Goal: Transaction & Acquisition: Register for event/course

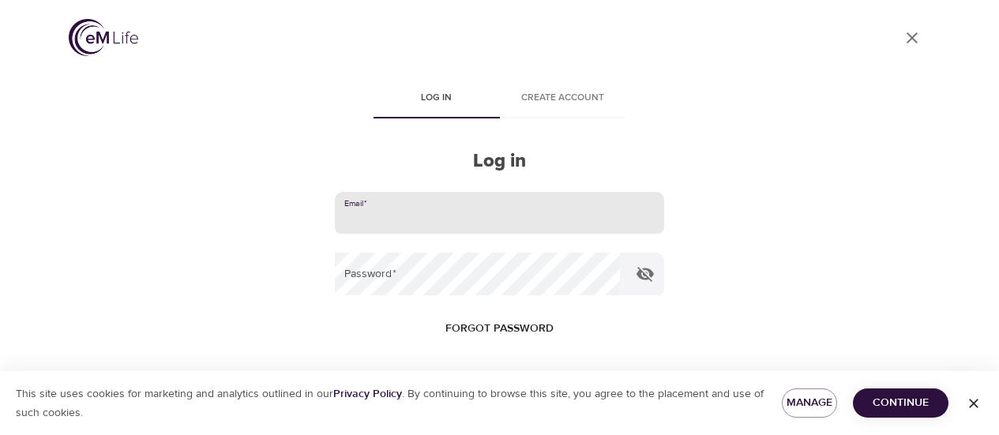
scroll to position [75, 0]
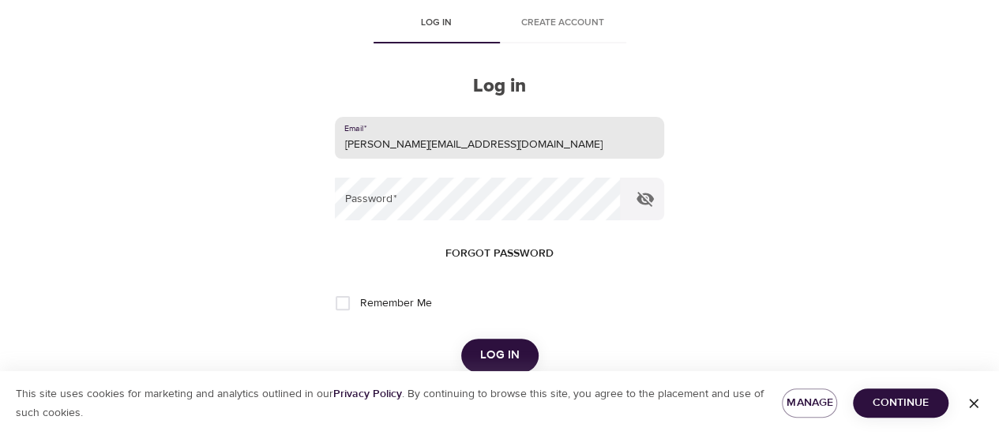
type input "[PERSON_NAME][EMAIL_ADDRESS][DOMAIN_NAME]"
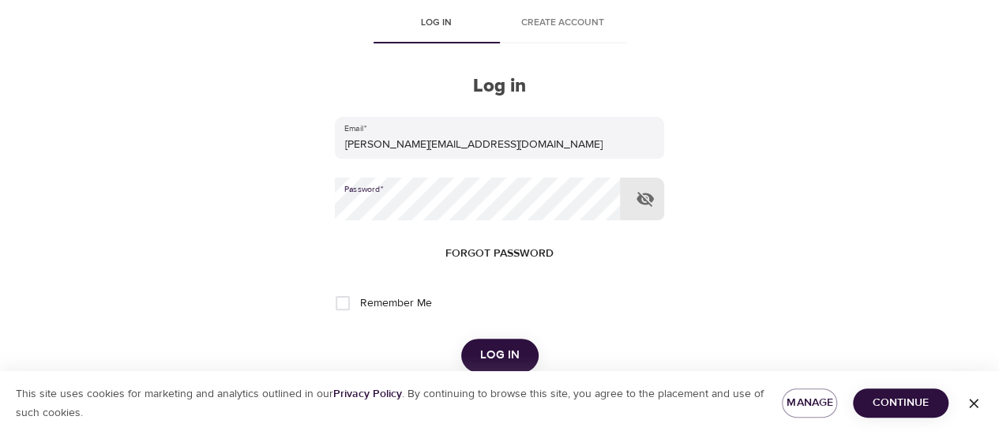
click at [461, 339] on button "Log in" at bounding box center [499, 355] width 77 height 33
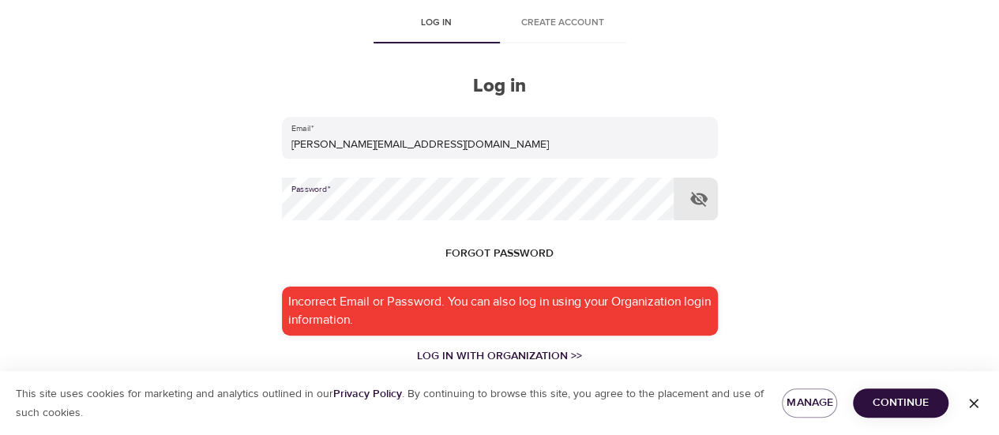
click at [194, 198] on div "User Profile Log in Create account Log in Email   * [PERSON_NAME][EMAIL_ADDRESS…" at bounding box center [500, 142] width 900 height 435
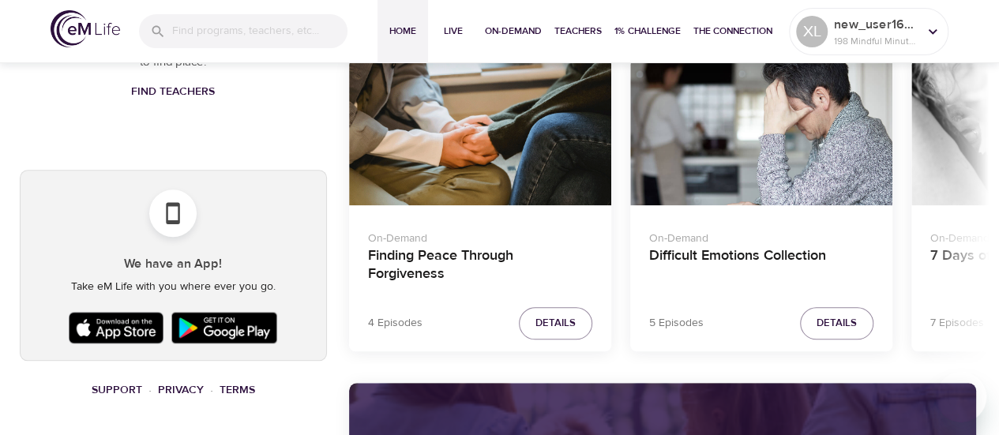
scroll to position [741, 0]
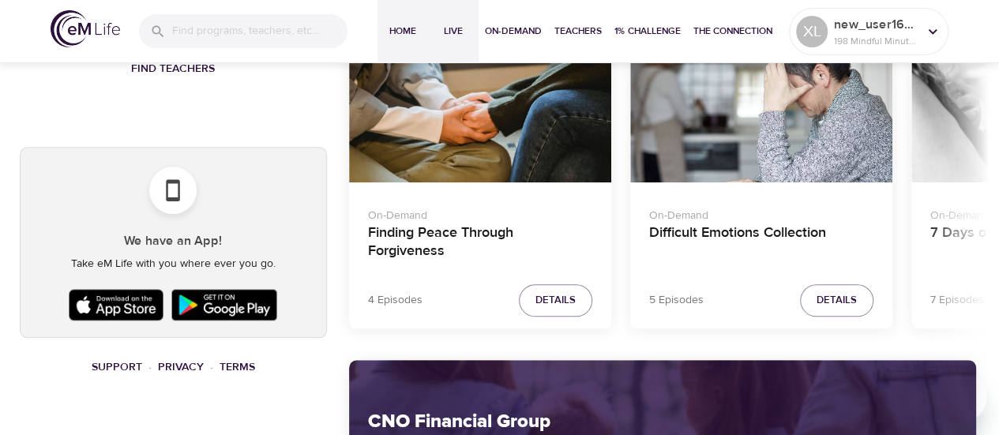
click at [464, 27] on span "Live" at bounding box center [453, 31] width 38 height 17
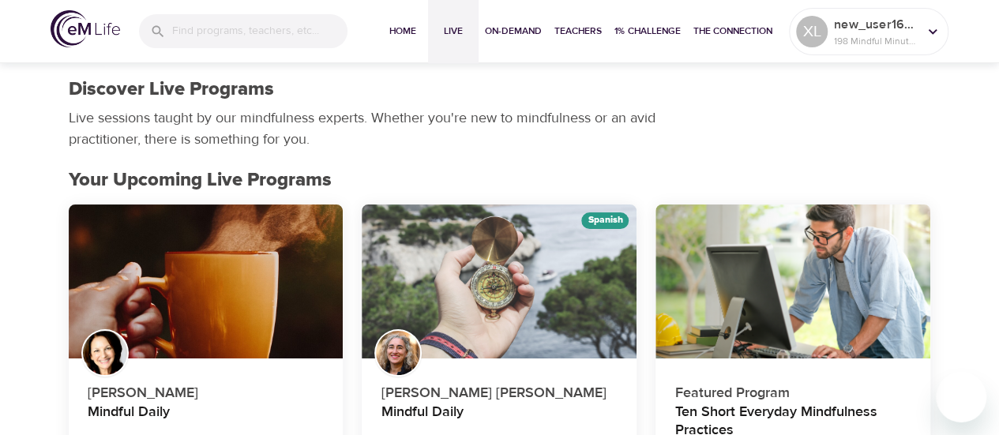
scroll to position [316, 0]
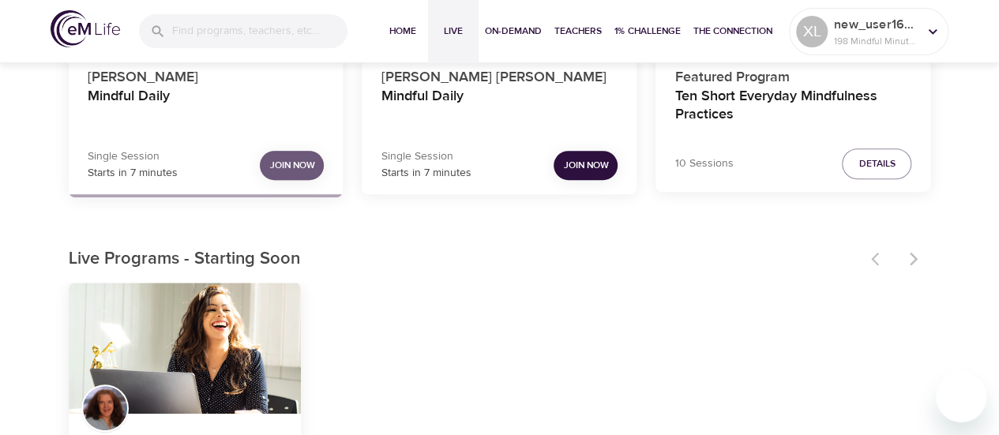
click at [300, 170] on span "Join Now" at bounding box center [291, 165] width 45 height 17
